Goal: Transaction & Acquisition: Purchase product/service

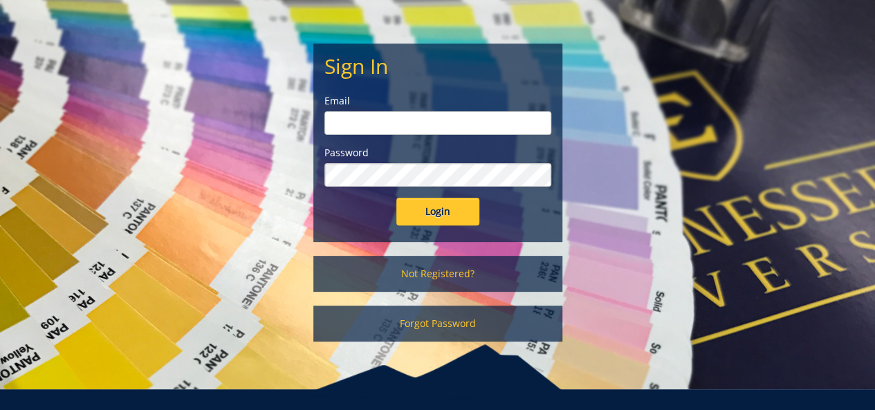
scroll to position [122, 0]
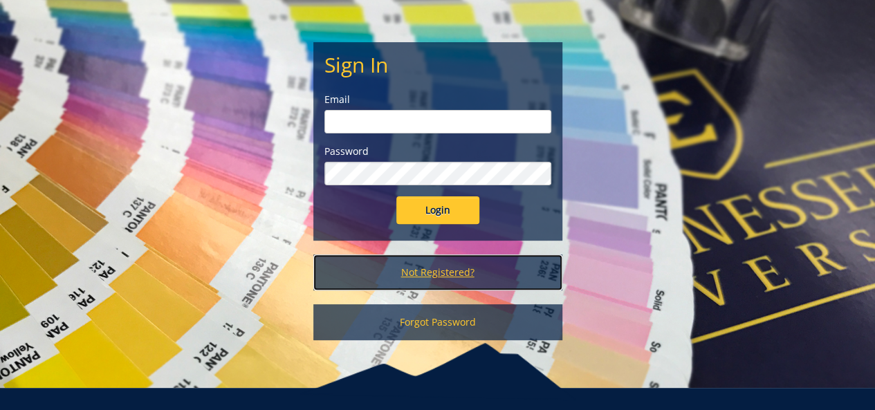
click at [462, 272] on link "Not Registered?" at bounding box center [437, 272] width 249 height 36
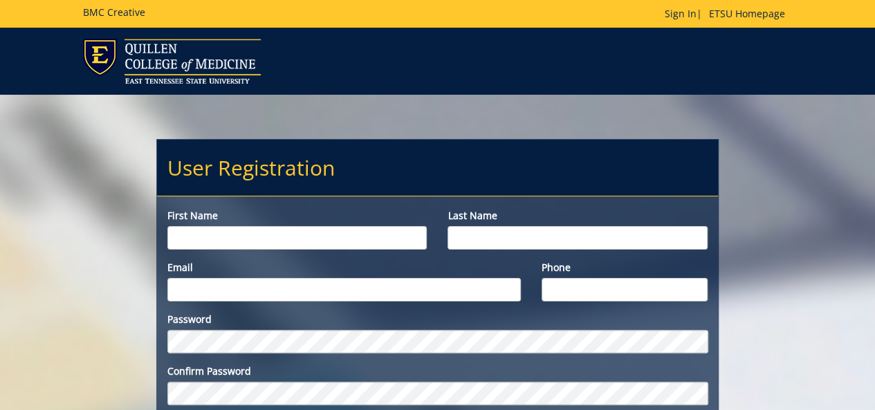
click at [305, 245] on input "First name" at bounding box center [297, 238] width 260 height 24
type input "[PERSON_NAME]"
click at [471, 234] on input "Last name" at bounding box center [577, 238] width 260 height 24
type input "Shoham"
click at [307, 290] on input "Email" at bounding box center [343, 290] width 353 height 24
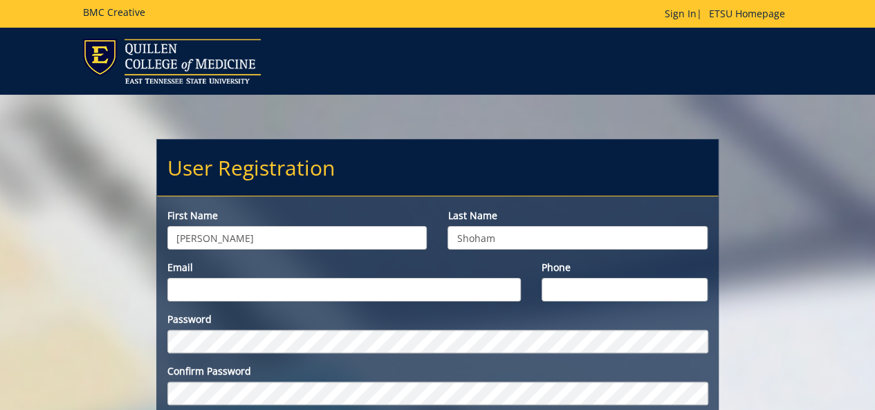
type input "shoham@etsu.edu"
click at [589, 291] on input "Phone" at bounding box center [624, 290] width 166 height 24
type input "7735127092"
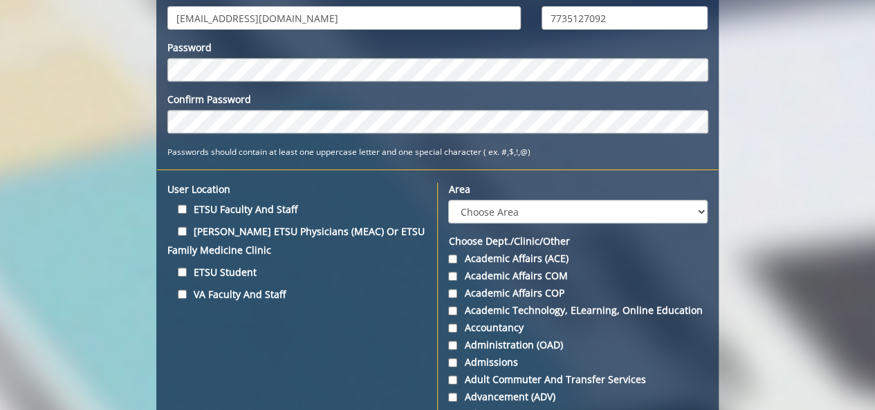
scroll to position [272, 0]
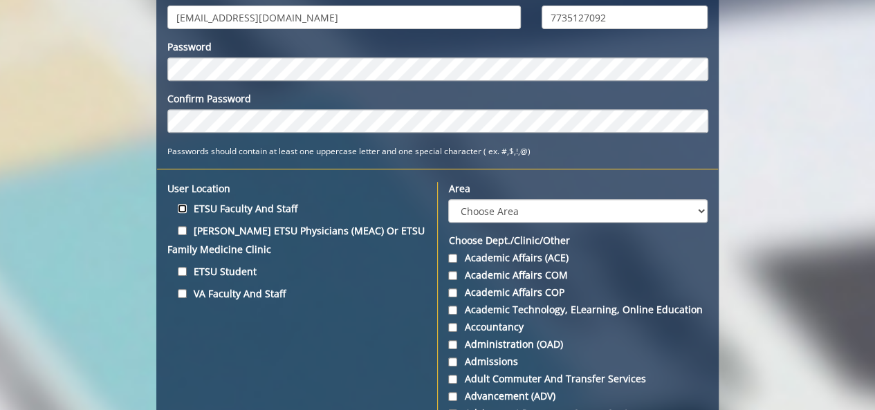
click at [183, 209] on input "ETSU Faculty and Staff" at bounding box center [182, 208] width 9 height 9
checkbox input "true"
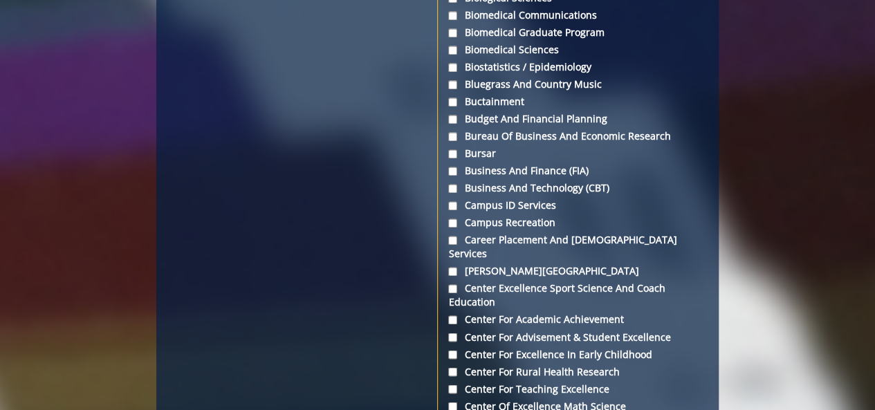
scroll to position [982, 0]
click at [455, 70] on input "Biostatistics / Epidemiology" at bounding box center [452, 66] width 9 height 9
checkbox input "true"
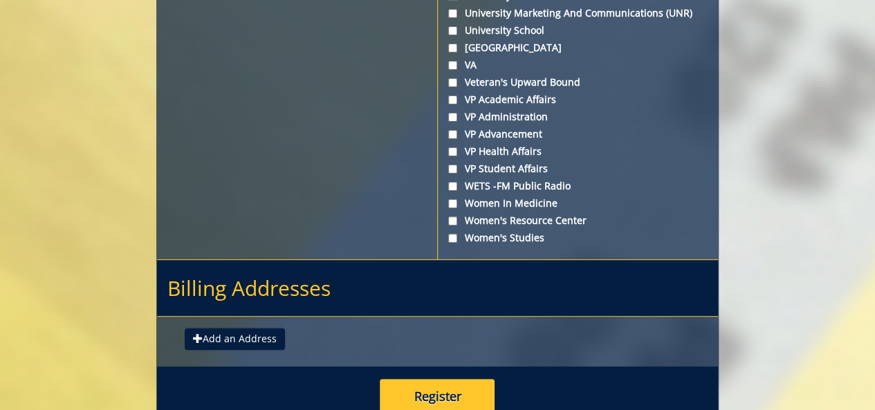
scroll to position [5370, 0]
click at [236, 328] on button "Add an Address" at bounding box center [235, 339] width 100 height 22
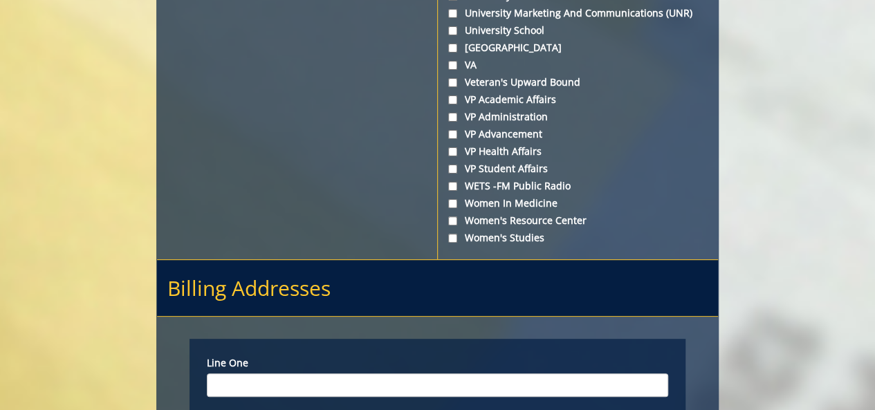
click at [261, 373] on input "Line one" at bounding box center [437, 385] width 461 height 24
type input "PO Box 70259"
type input "Johnson City"
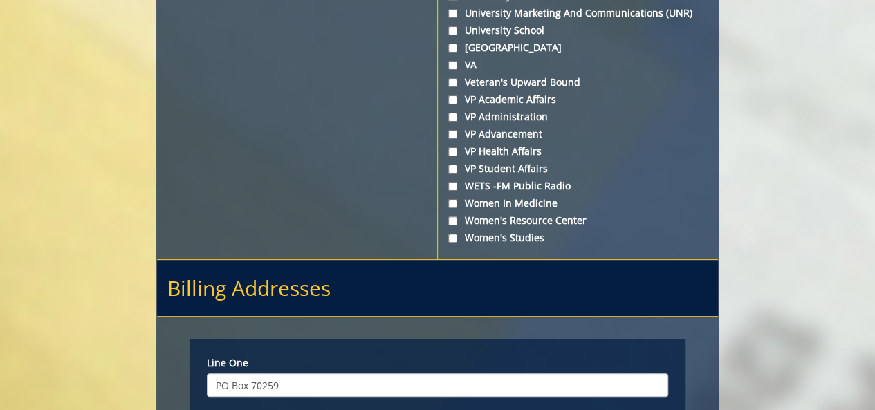
select select "1"
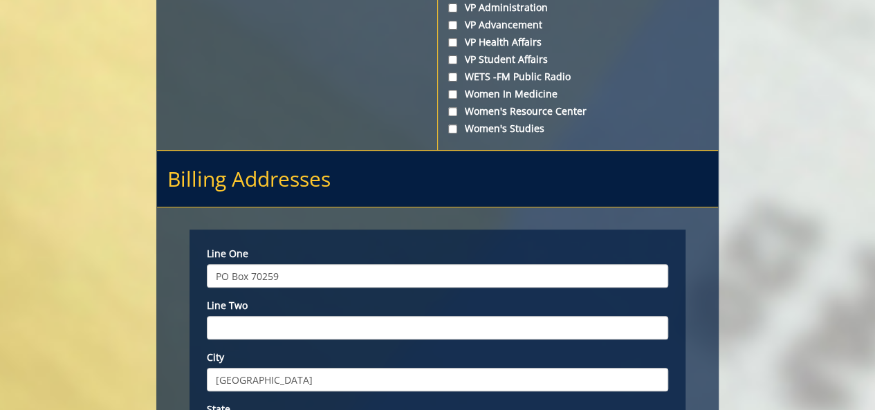
scroll to position [5479, 0]
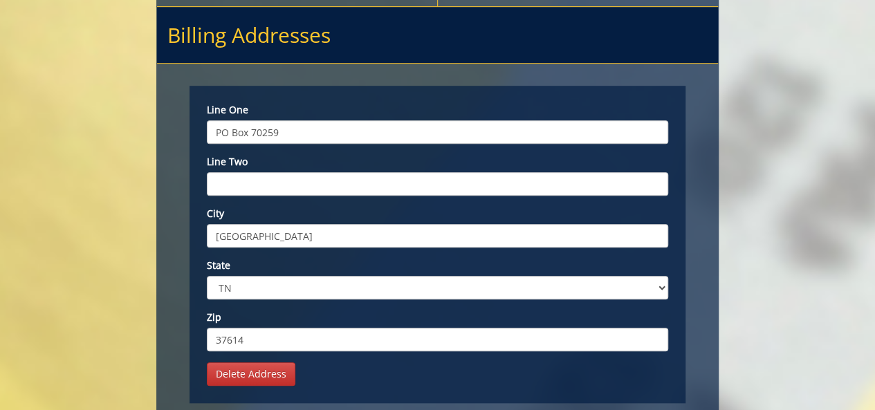
scroll to position [5624, 0]
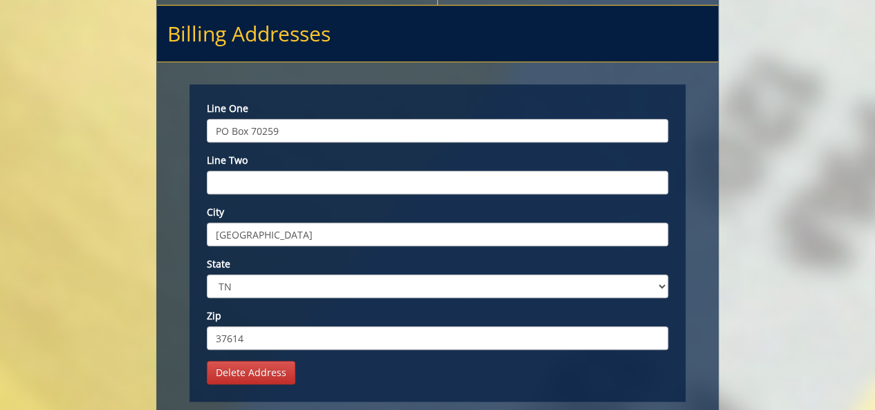
type input "37614"
drag, startPoint x: 325, startPoint y: 306, endPoint x: 427, endPoint y: 330, distance: 105.1
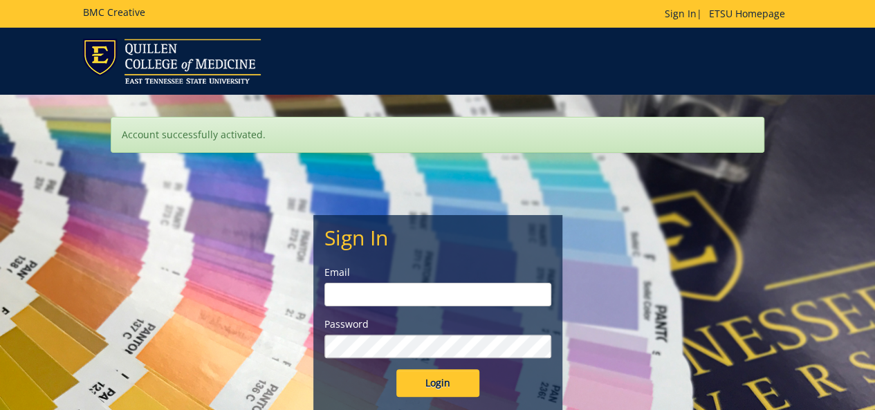
click at [368, 298] on input "email" at bounding box center [437, 295] width 227 height 24
type input "[EMAIL_ADDRESS][DOMAIN_NAME]"
click at [439, 381] on input "Login" at bounding box center [437, 383] width 83 height 28
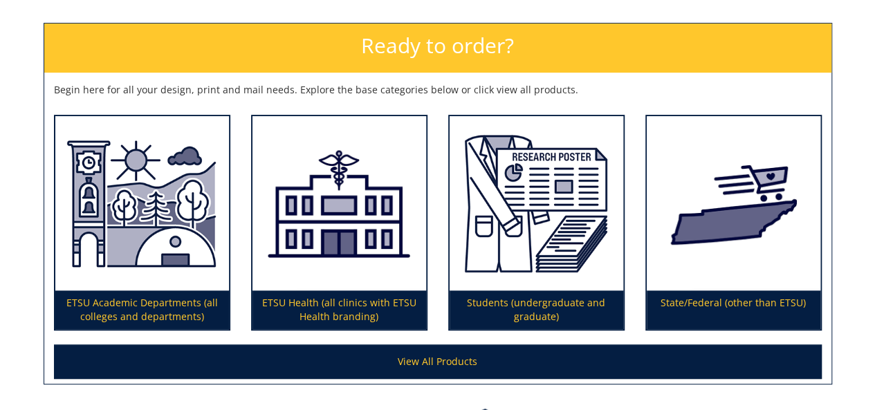
scroll to position [187, 0]
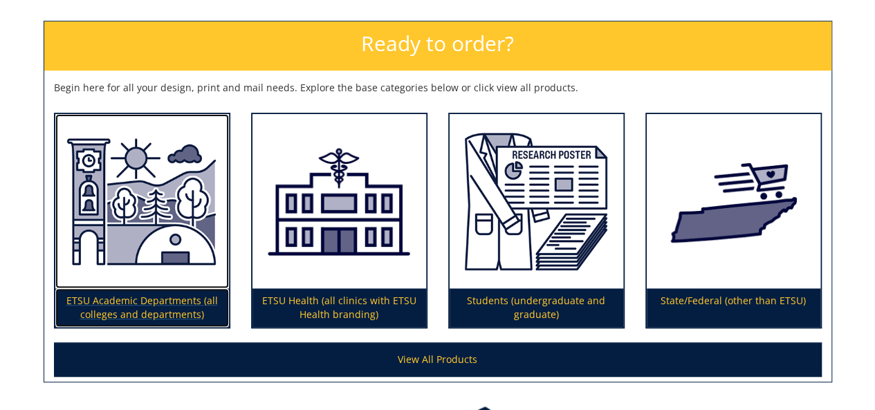
click at [159, 303] on p "ETSU Academic Departments (all colleges and departments)" at bounding box center [142, 307] width 174 height 39
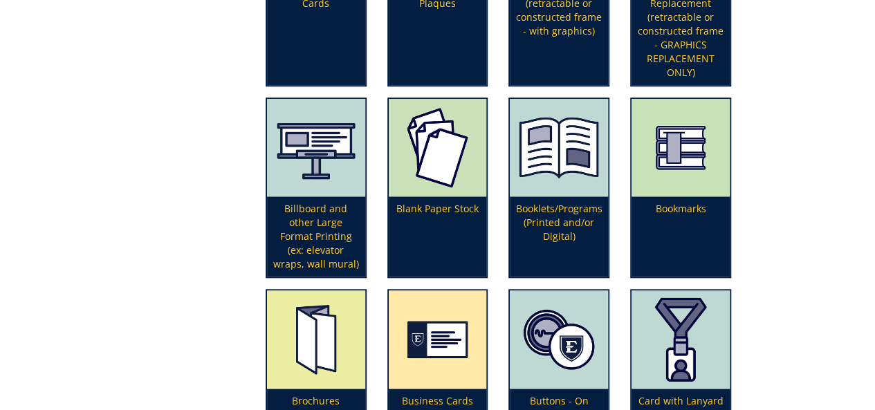
scroll to position [691, 0]
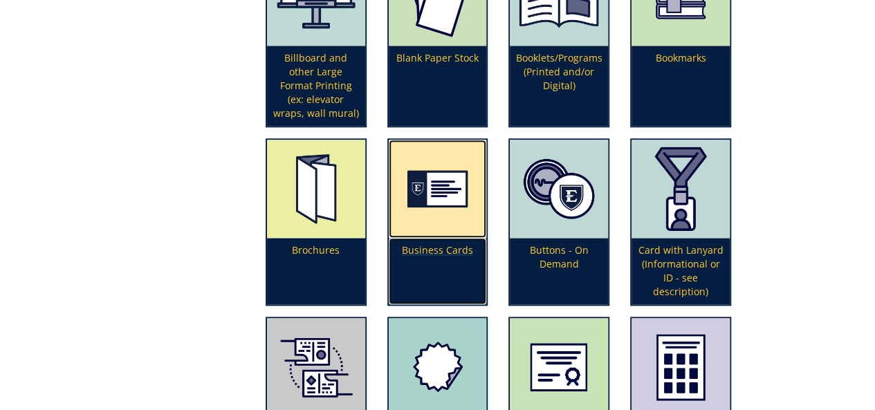
click at [464, 255] on p "Business Cards" at bounding box center [438, 271] width 98 height 66
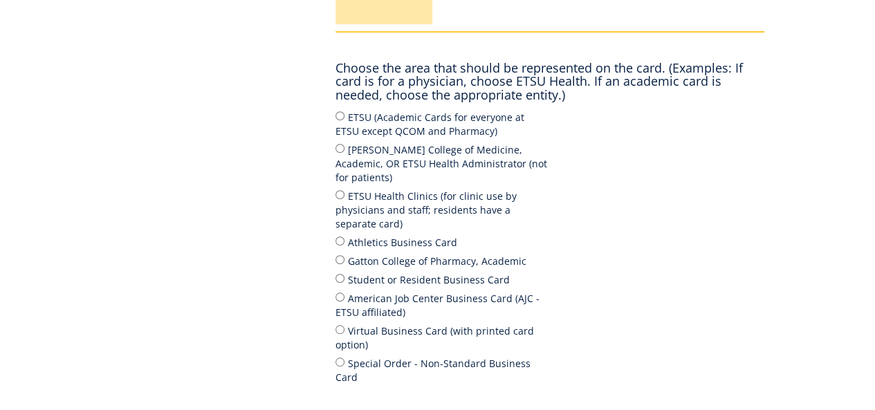
scroll to position [303, 0]
click at [339, 118] on input "ETSU (Academic Cards for everyone at ETSU except QCOM and Pharmacy)" at bounding box center [339, 116] width 9 height 9
radio input "true"
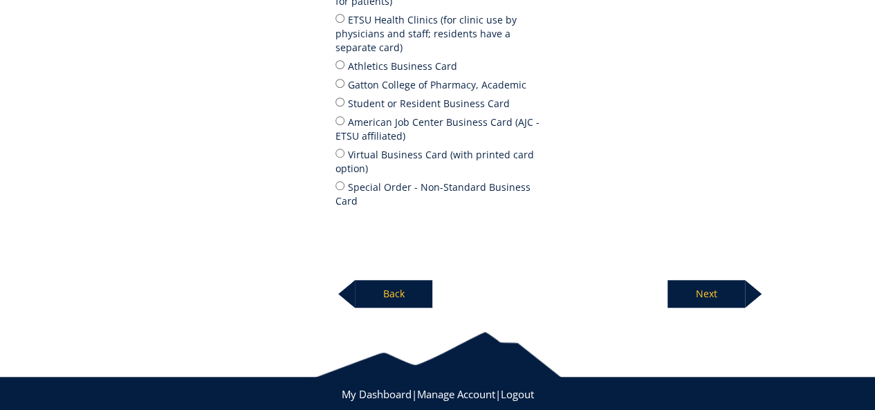
scroll to position [480, 0]
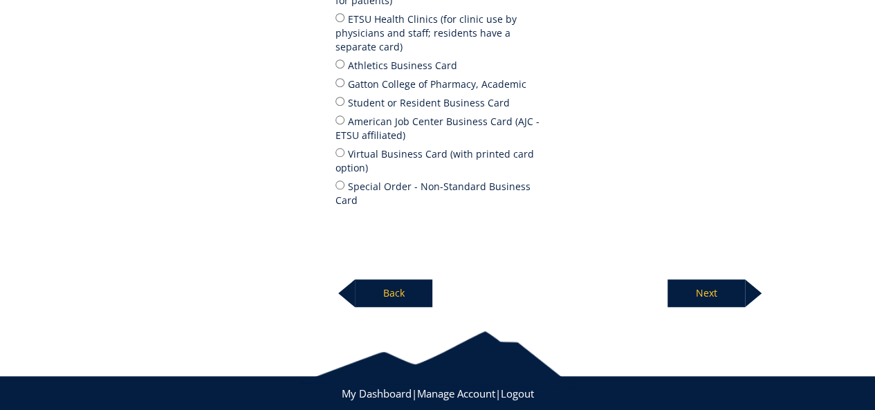
click at [727, 279] on p "Next" at bounding box center [705, 293] width 77 height 28
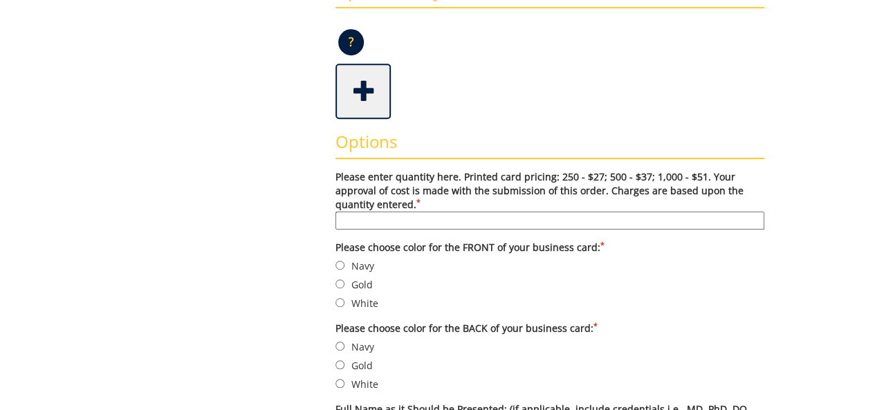
scroll to position [437, 0]
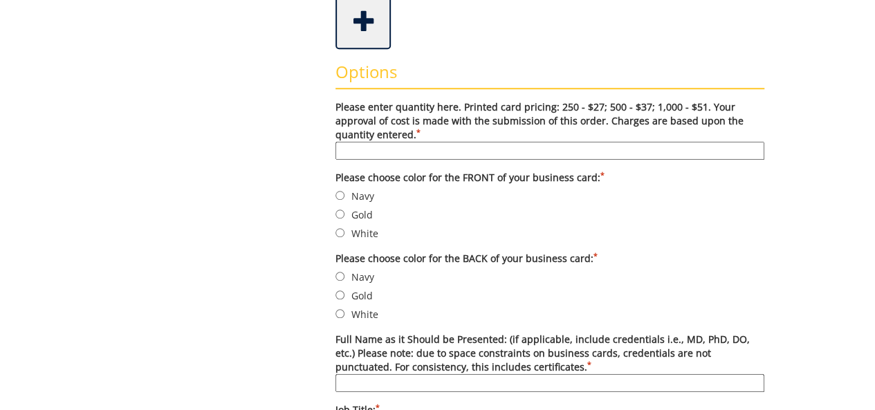
click at [496, 150] on input "Please enter quantity here. Printed card pricing: 250 - $27; 500 - $37; 1,000 -…" at bounding box center [549, 151] width 429 height 18
type input "250"
click at [339, 232] on input "White" at bounding box center [339, 232] width 9 height 9
radio input "true"
click at [340, 313] on input "White" at bounding box center [339, 313] width 9 height 9
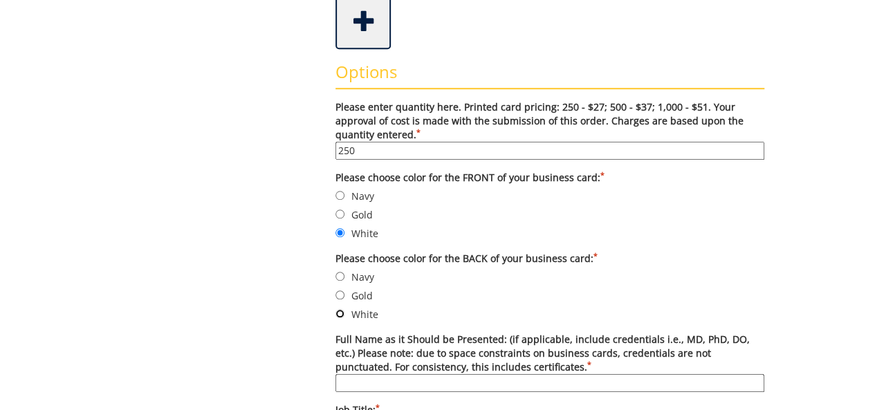
radio input "true"
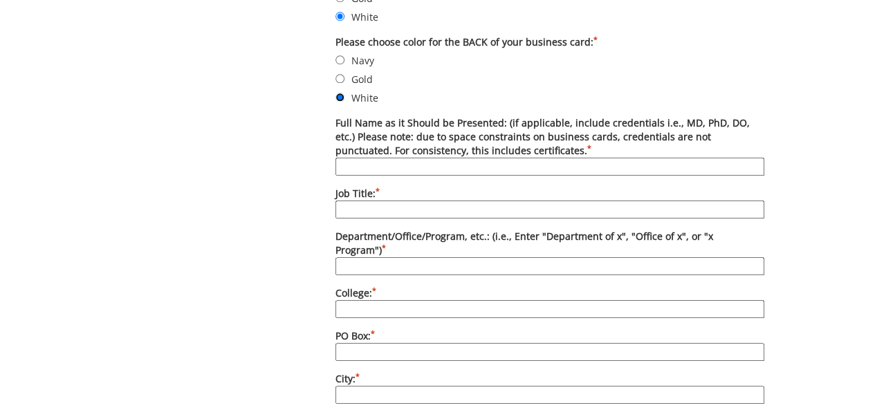
scroll to position [654, 0]
click at [447, 163] on input "Full Name as it Should be Presented: (if applicable, include credentials i.e., …" at bounding box center [549, 166] width 429 height 18
type input "David Andrew Shoham, PhD MSPH"
click at [402, 205] on input "Job Title: *" at bounding box center [549, 209] width 429 height 18
type input "Associate Professor"
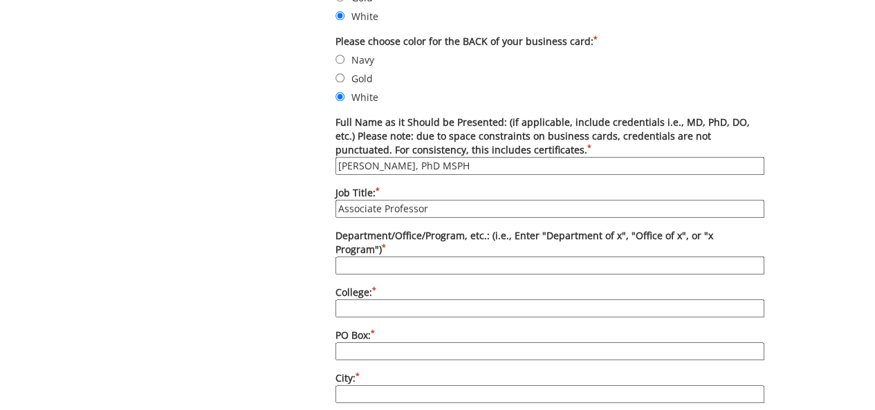
click at [402, 256] on input "Department/Office/Program, etc.: (i.e., Enter "Department of x", "Office of x",…" at bounding box center [549, 265] width 429 height 18
type input "Department of Biostatistics and Epidemiology"
click at [394, 299] on input "College: *" at bounding box center [549, 308] width 429 height 18
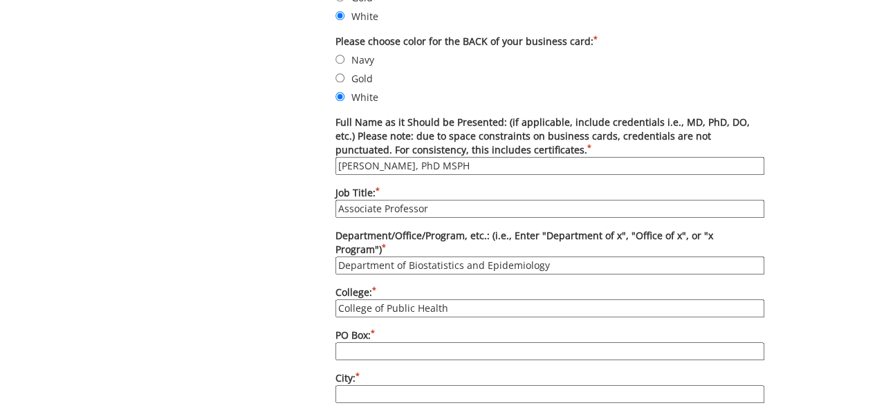
type input "College of Public Health"
click at [398, 342] on input "PO Box: *" at bounding box center [549, 351] width 429 height 18
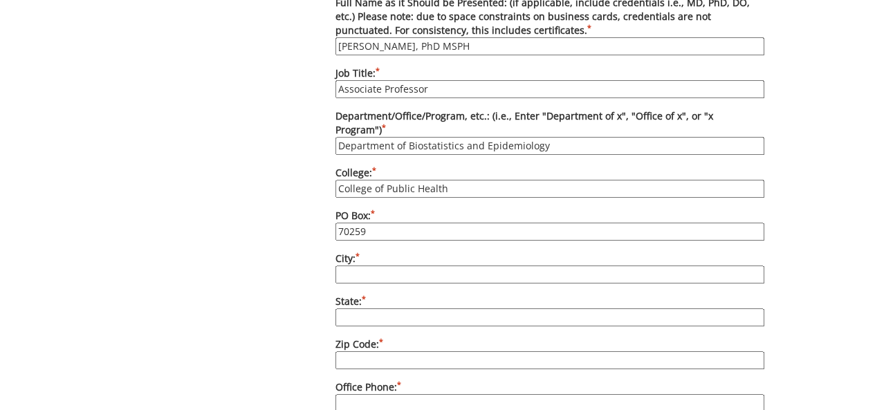
scroll to position [767, 0]
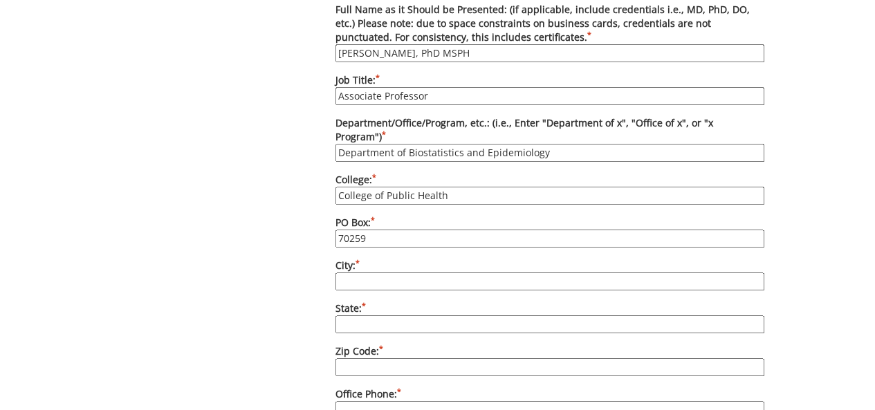
type input "70259"
click at [393, 272] on input "City: *" at bounding box center [549, 281] width 429 height 18
type input "Johnson City"
type input "TN"
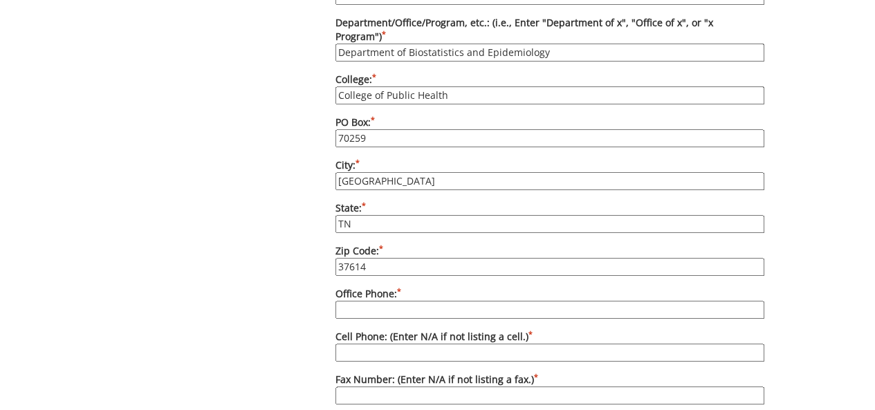
scroll to position [869, 0]
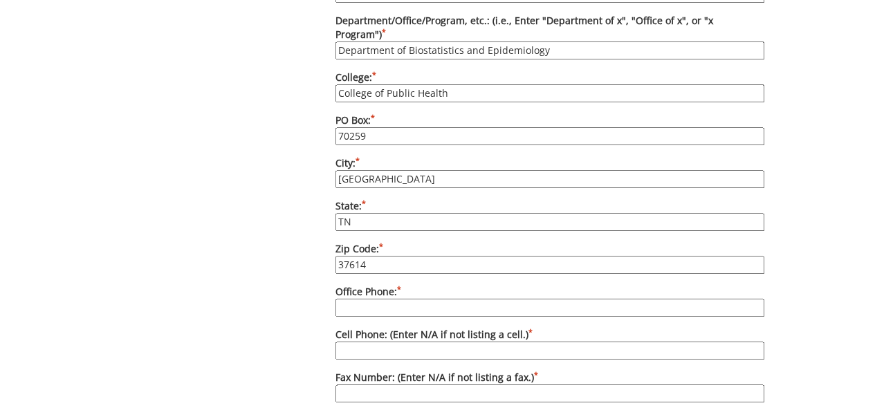
type input "37614"
click at [384, 299] on input "Office Phone: *" at bounding box center [549, 308] width 429 height 18
type input "4234394477"
type input "shoham@etsu.edu"
click at [367, 342] on input "Cell Phone: (Enter N/A if not listing a cell.) *" at bounding box center [549, 351] width 429 height 18
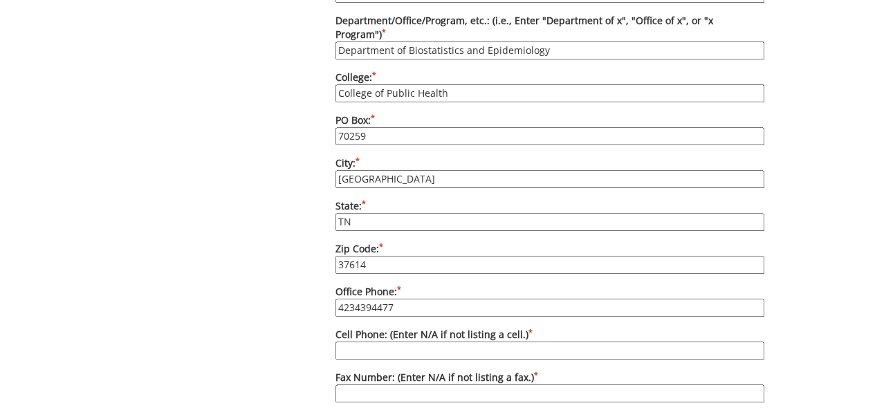
click at [339, 299] on input "4234394477" at bounding box center [549, 308] width 429 height 18
type input "423-439-4477"
click at [382, 342] on input "Cell Phone: (Enter N/A if not listing a cell.) *" at bounding box center [549, 351] width 429 height 18
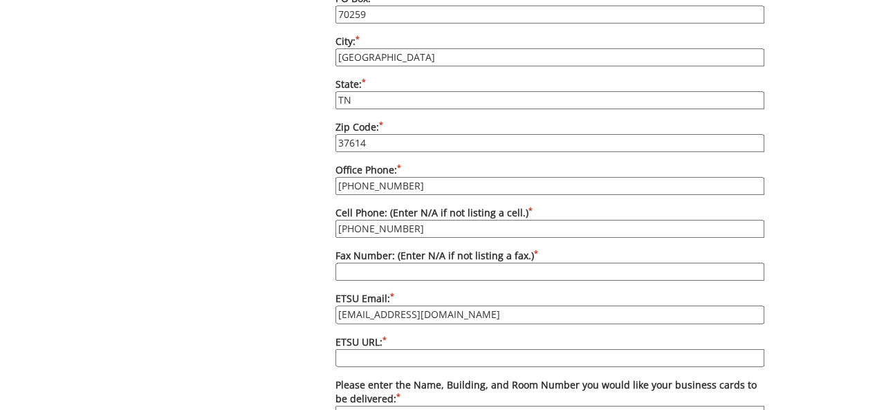
scroll to position [998, 0]
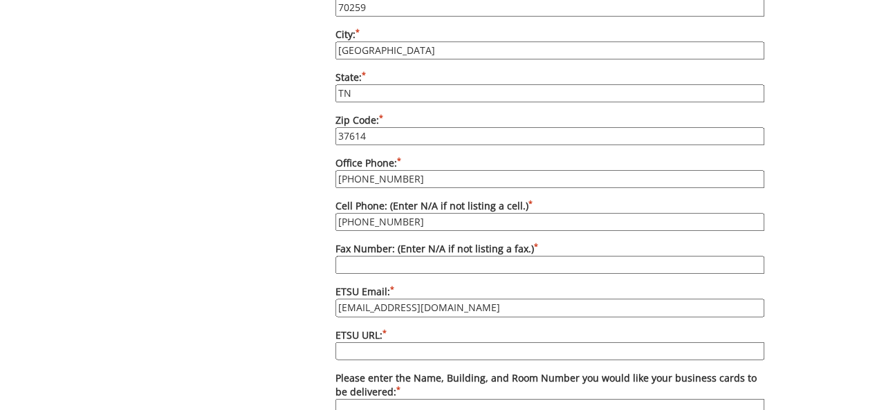
type input "773-512-7092"
click at [393, 256] on input "Fax Number: (Enter N/A if not listing a fax.) *" at bounding box center [549, 265] width 429 height 18
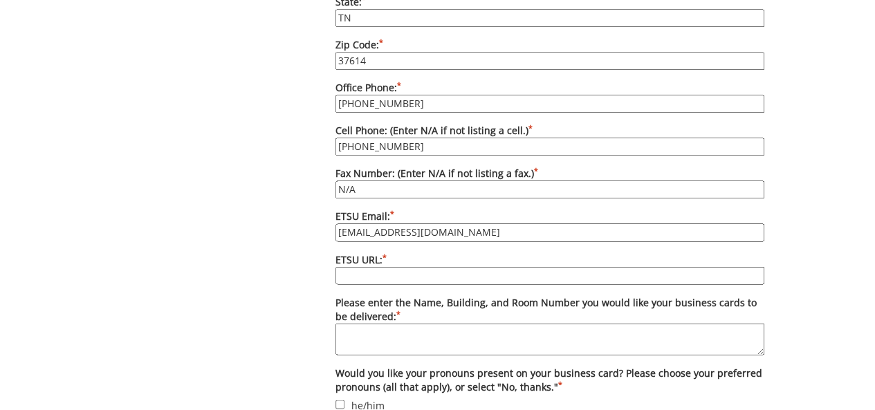
type input "N/A"
click at [395, 266] on input "ETSU URL: *" at bounding box center [549, 275] width 429 height 18
paste input "https://www.etsu.edu/cph/faculty/shoham.php"
type input "https://www.etsu.edu/cph/faculty/shoham.php"
click at [386, 323] on textarea "Please enter the Name, Building, and Room Number you would like your business c…" at bounding box center [549, 339] width 429 height 32
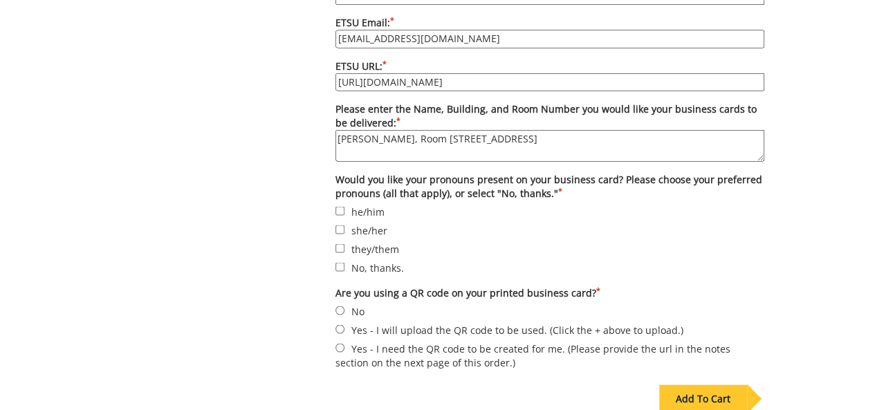
scroll to position [1267, 0]
type textarea "David Shoham, Room 351, Lamb Hall"
click at [338, 261] on input "No, thanks." at bounding box center [339, 265] width 9 height 9
checkbox input "true"
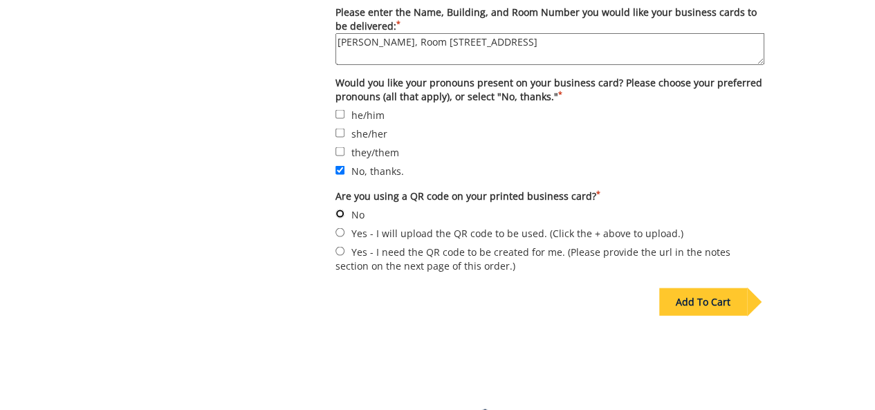
click at [339, 209] on input "No" at bounding box center [339, 213] width 9 height 9
radio input "true"
click at [713, 288] on div "Add To Cart" at bounding box center [703, 302] width 88 height 28
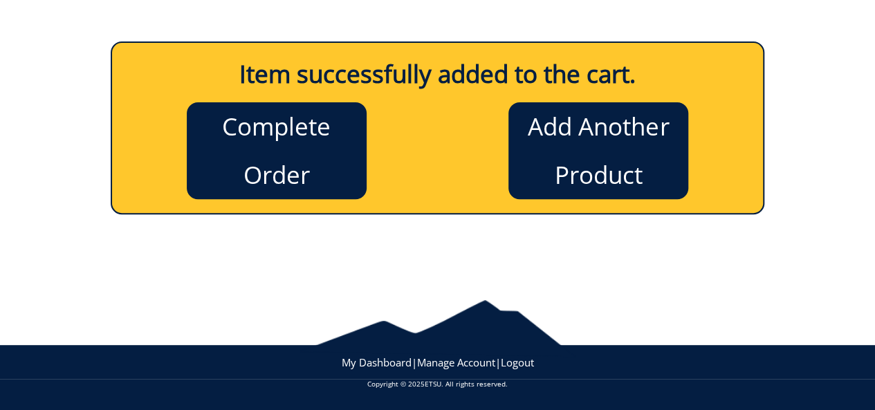
scroll to position [145, 0]
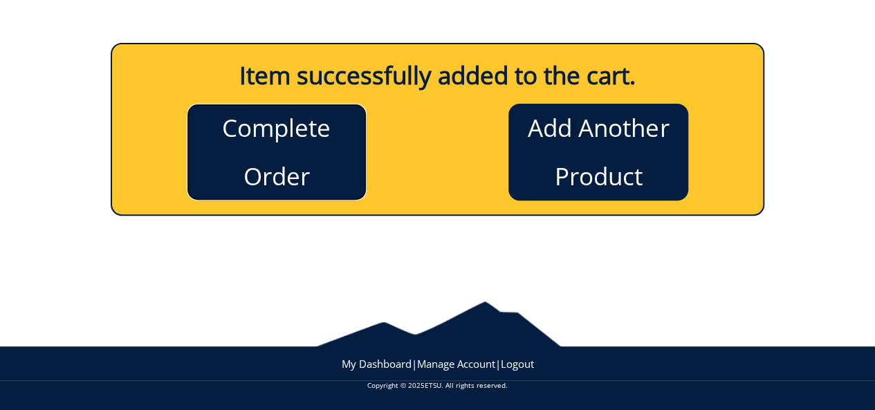
click at [288, 144] on link "Complete Order" at bounding box center [277, 152] width 180 height 97
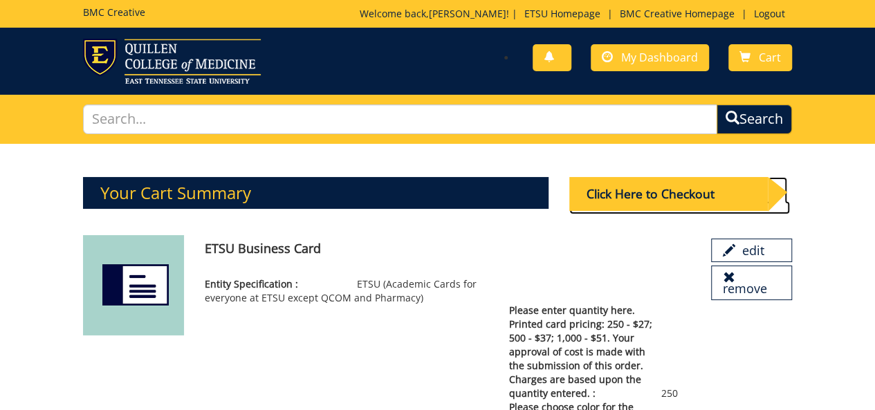
click at [639, 194] on div "Click Here to Checkout" at bounding box center [668, 194] width 198 height 34
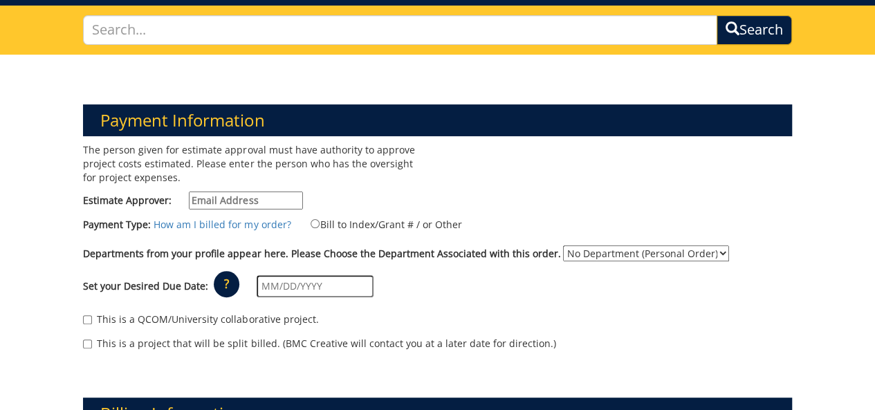
scroll to position [90, 0]
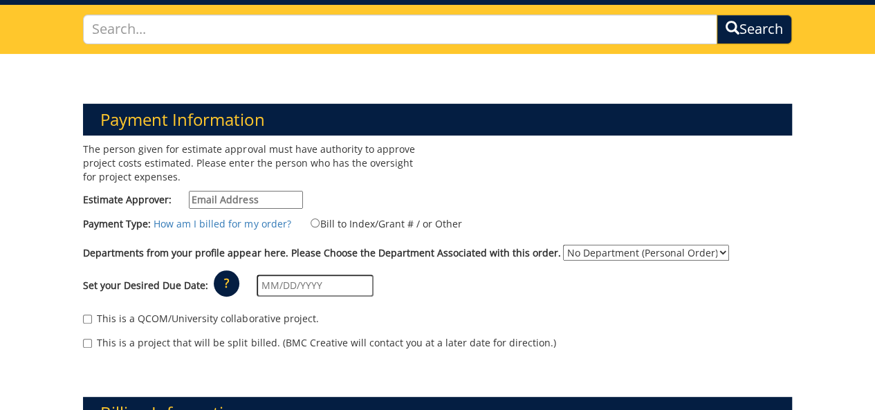
click at [246, 200] on input "Estimate Approver:" at bounding box center [246, 200] width 114 height 18
type input "k"
paste input "[EMAIL_ADDRESS][DOMAIN_NAME]"
type input "[EMAIL_ADDRESS][DOMAIN_NAME]"
click at [494, 203] on div "The person given for estimate approval must have authority to approve project c…" at bounding box center [437, 252] width 729 height 221
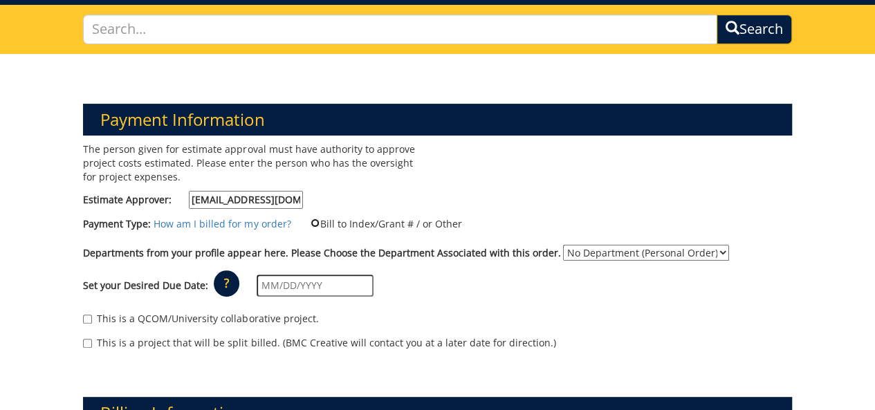
click at [310, 221] on input "Bill to Index/Grant # / or Other" at bounding box center [314, 222] width 9 height 9
radio input "true"
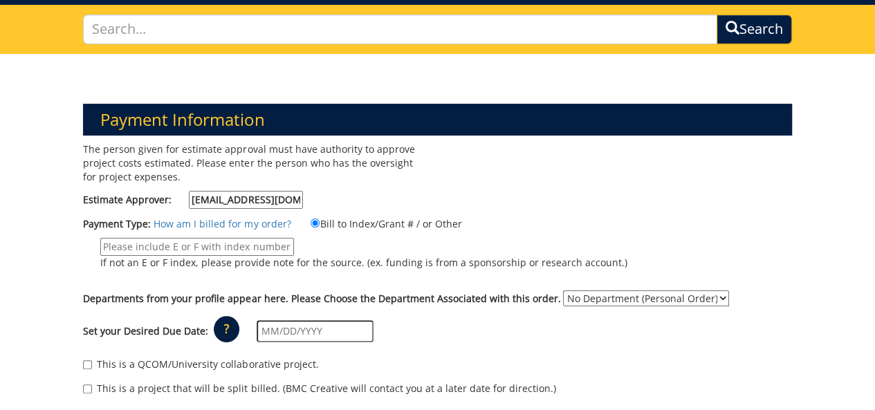
click at [240, 247] on input "If not an E or F index, please provide note for the source. (ex. funding is fro…" at bounding box center [197, 247] width 194 height 18
type input "E38400"
click at [515, 327] on div "Set your Desired Due Date: ? × How long will my project take to finish? : Pleas…" at bounding box center [437, 331] width 729 height 38
click at [581, 292] on select "No Department (Personal Order) Biostatistics / Epidemiology" at bounding box center [646, 298] width 166 height 16
select select "27"
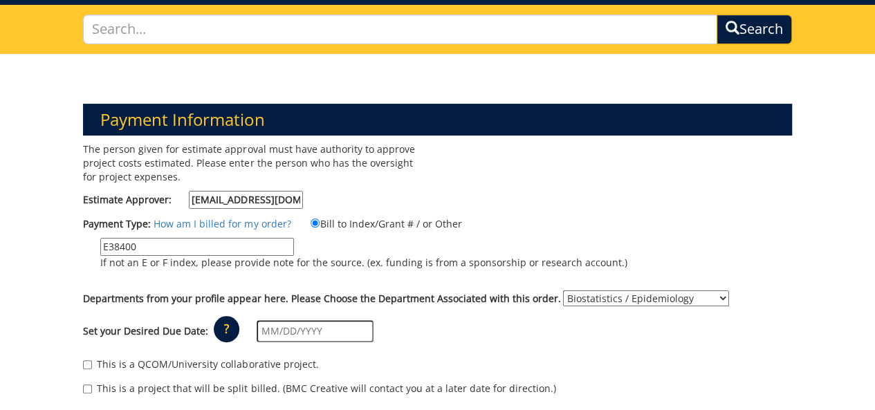
click at [563, 290] on select "No Department (Personal Order) Biostatistics / Epidemiology" at bounding box center [646, 298] width 166 height 16
click at [410, 361] on div "This is a QCOM/University collaborative project." at bounding box center [437, 367] width 708 height 21
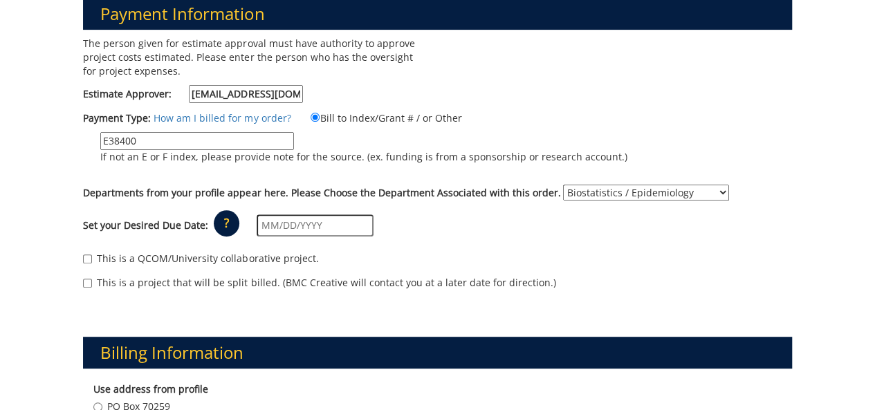
scroll to position [196, 0]
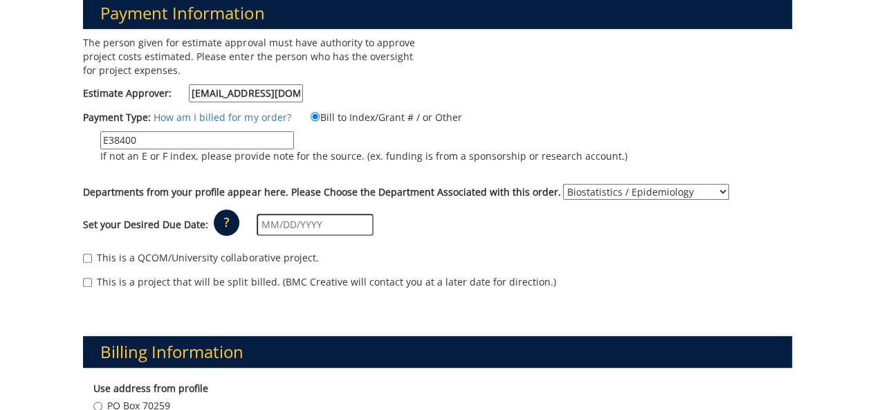
click at [279, 223] on input "text" at bounding box center [314, 225] width 117 height 22
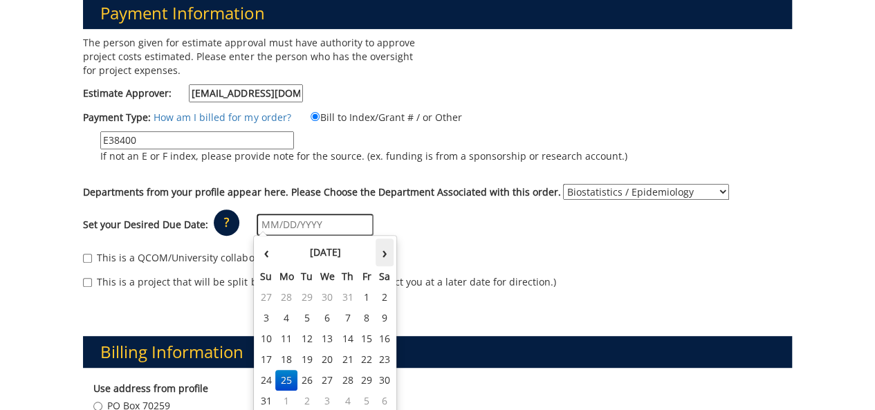
click at [382, 255] on th "›" at bounding box center [384, 253] width 18 height 28
click at [286, 337] on td "15" at bounding box center [286, 338] width 22 height 21
type input "[DATE]"
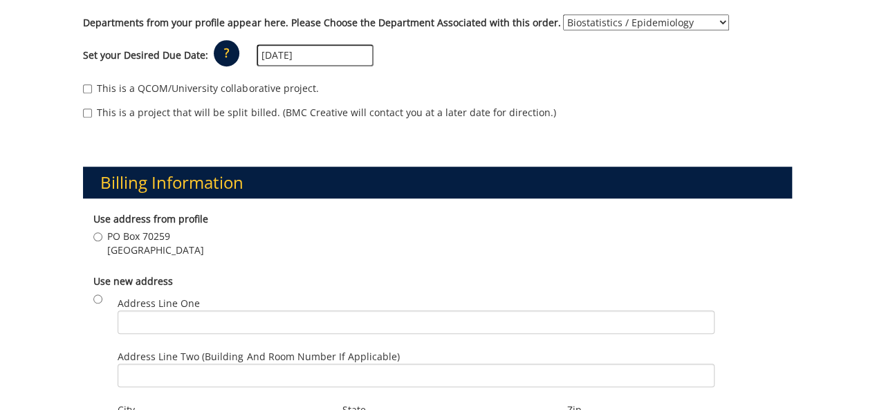
scroll to position [366, 0]
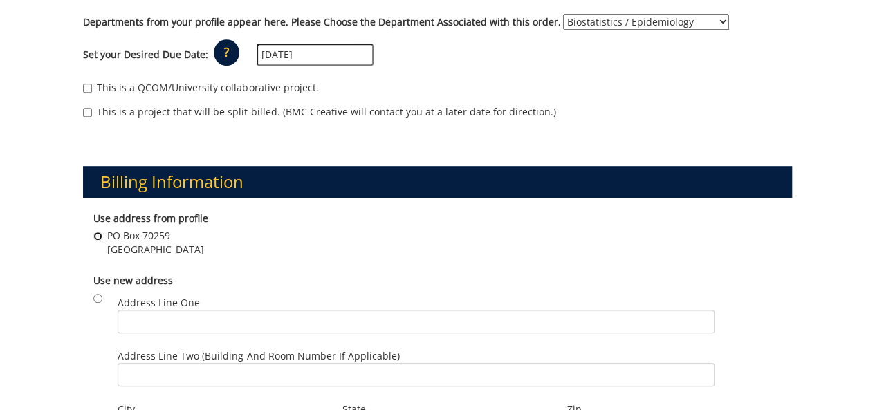
click at [100, 233] on input "PO Box 70259 Johnson City , TN 37614" at bounding box center [97, 236] width 9 height 9
radio input "true"
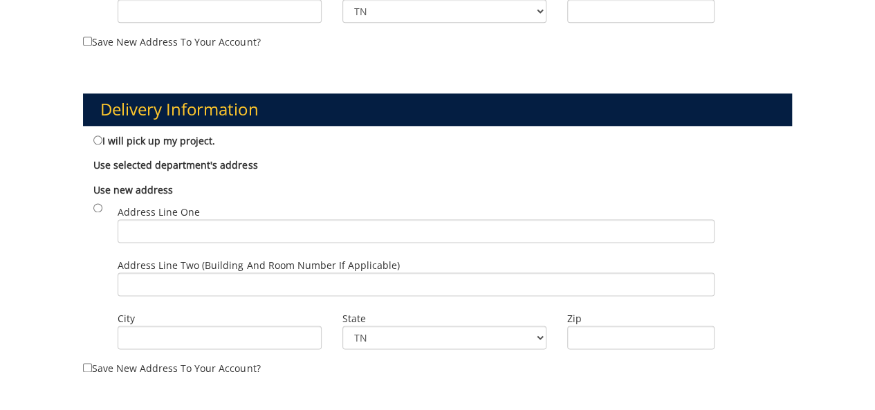
scroll to position [782, 0]
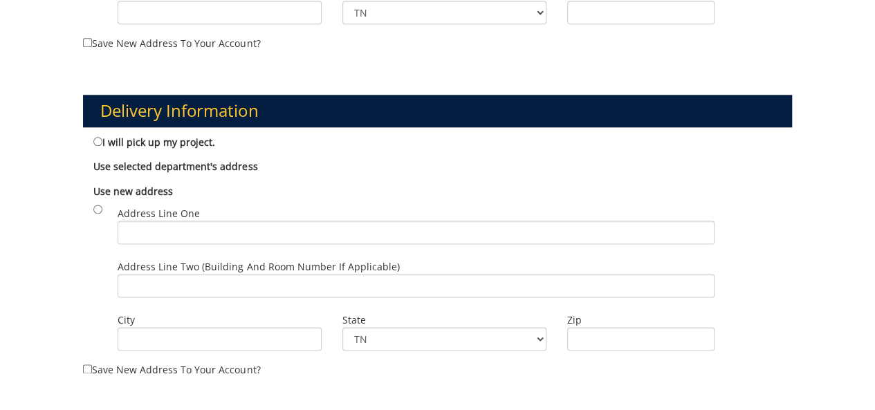
click at [206, 165] on b "Use selected department's address" at bounding box center [175, 166] width 164 height 13
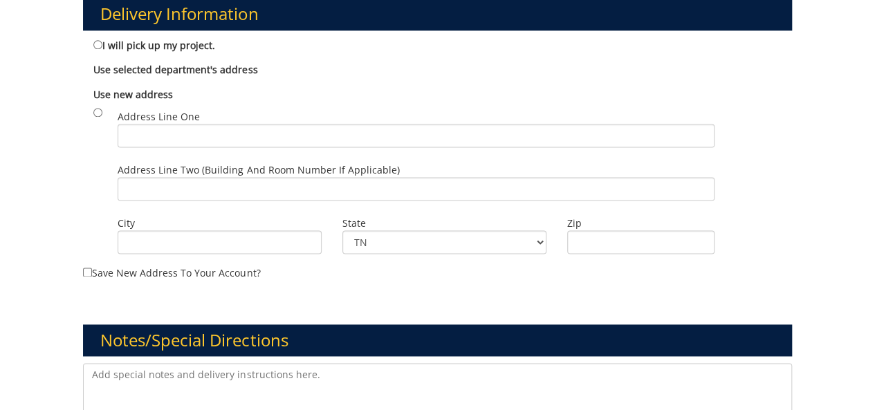
scroll to position [878, 0]
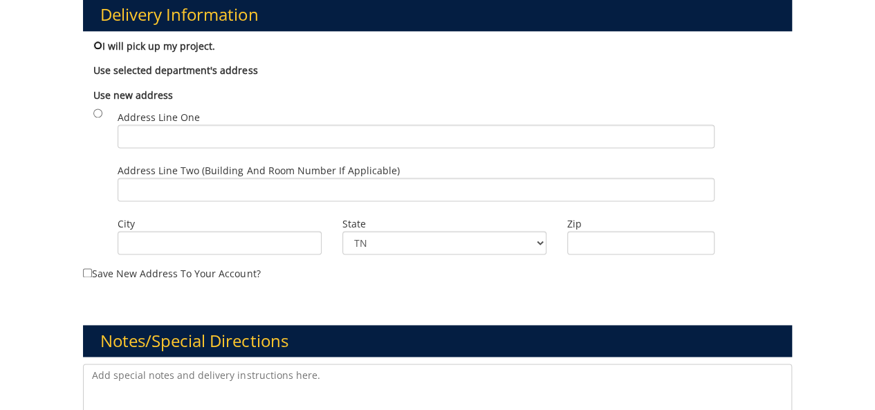
click at [97, 44] on input "I will pick up my project." at bounding box center [97, 45] width 9 height 9
radio input "true"
click at [97, 44] on input "I will pick up my project." at bounding box center [97, 45] width 9 height 9
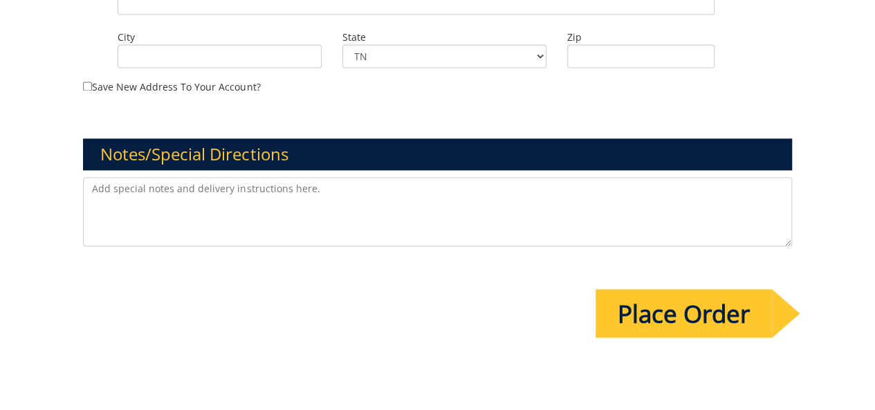
scroll to position [1067, 0]
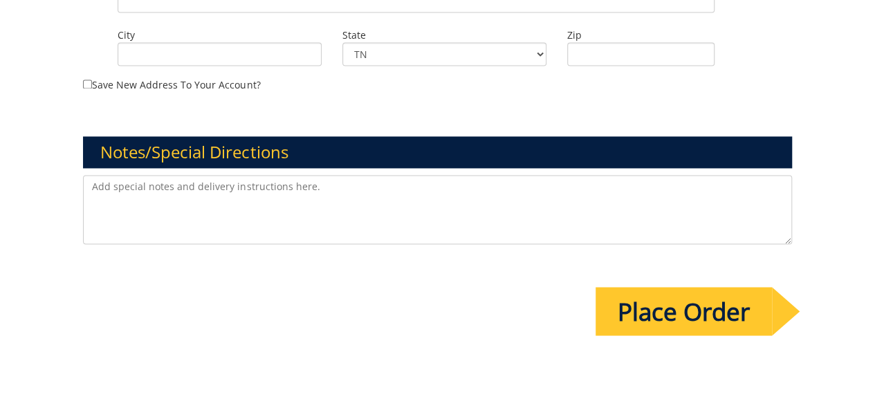
click at [675, 316] on input "Place Order" at bounding box center [683, 311] width 176 height 48
